Goal: Browse casually: Explore the website without a specific task or goal

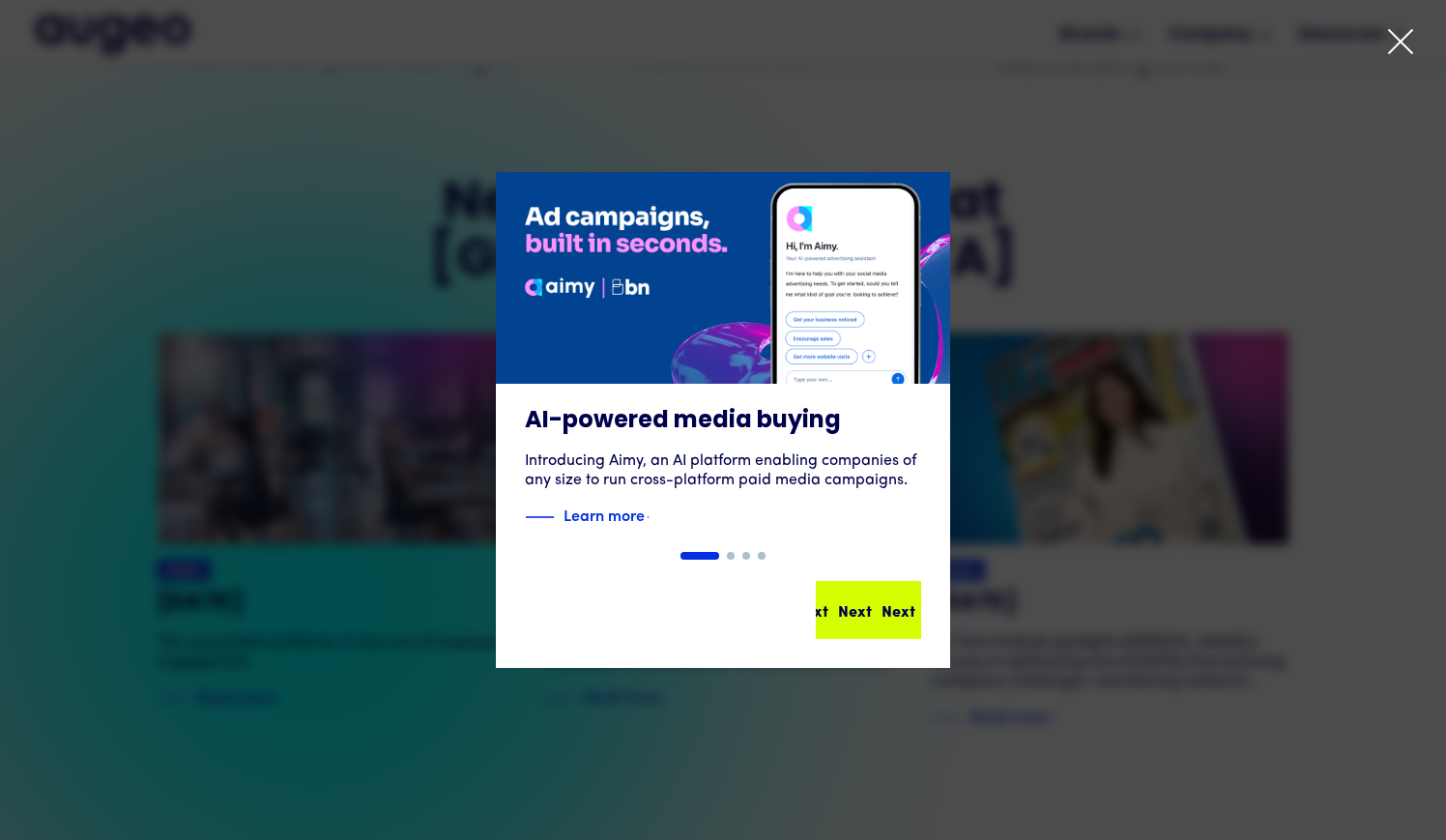
click at [855, 608] on div "Next Next Next Next" at bounding box center [876, 609] width 174 height 23
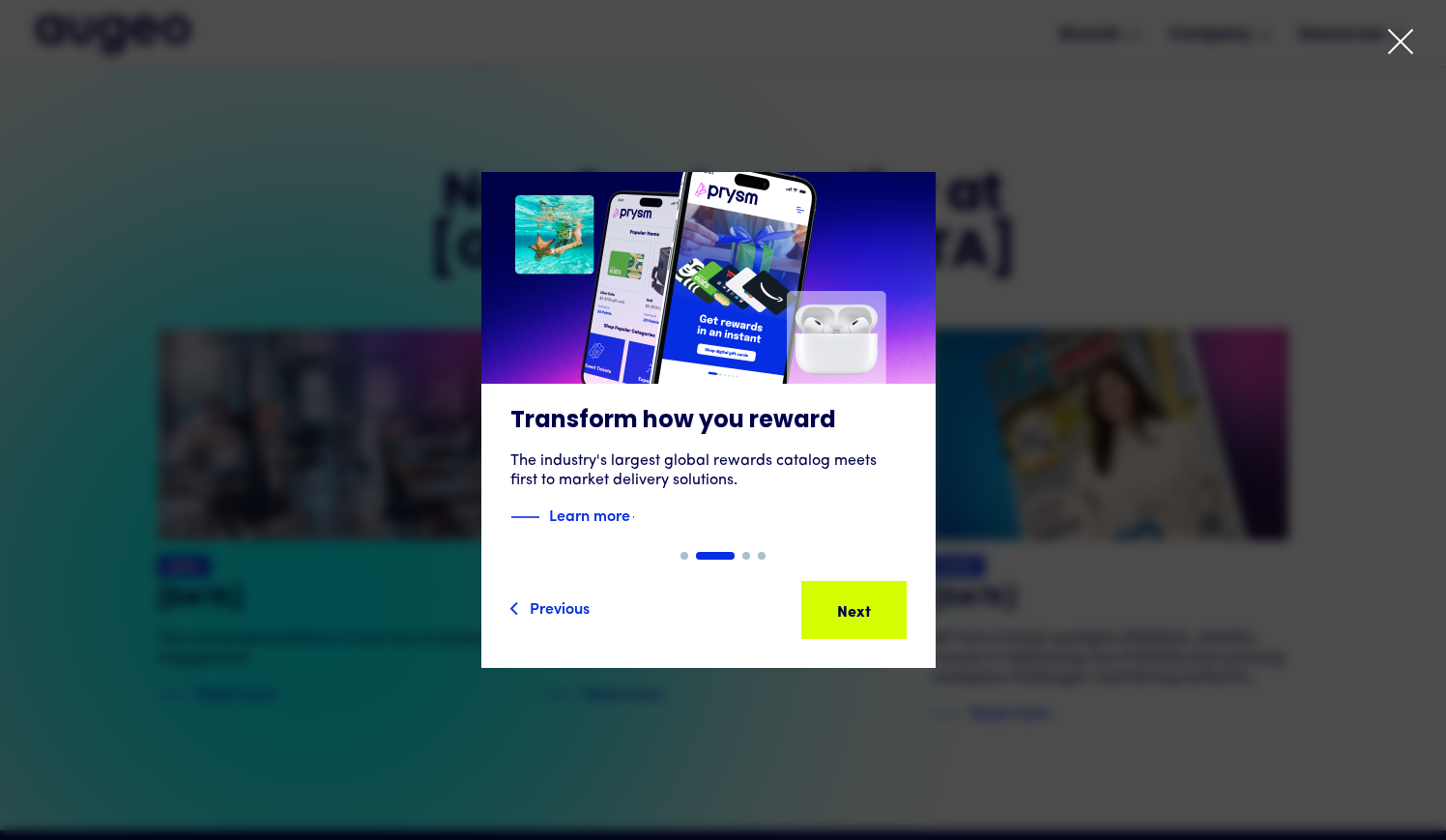
scroll to position [3757, 0]
click at [1411, 39] on icon at bounding box center [1400, 41] width 29 height 29
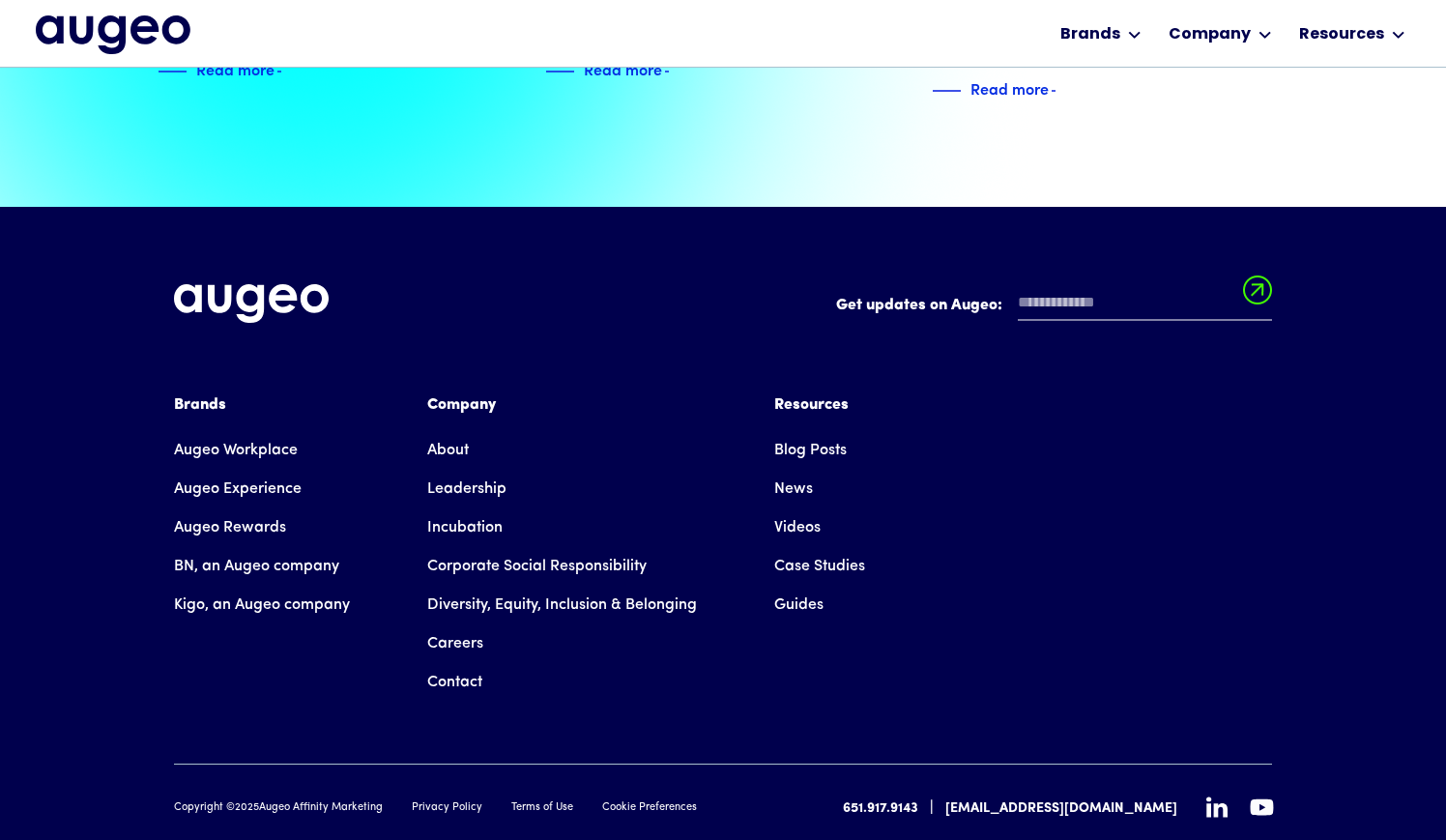
click at [1075, 491] on div "Brands Augeo Workplace Augeo Experience Augeo Rewards BN, an Augeo company Kigo…" at bounding box center [723, 547] width 1098 height 307
drag, startPoint x: 152, startPoint y: 231, endPoint x: 347, endPoint y: 229, distance: 195.0
click at [347, 229] on div "Get updates on Augeo: Get updates on Augeo: Thanks for subscribing! Oops! Somet…" at bounding box center [723, 551] width 1446 height 688
